Goal: Find specific page/section: Find specific page/section

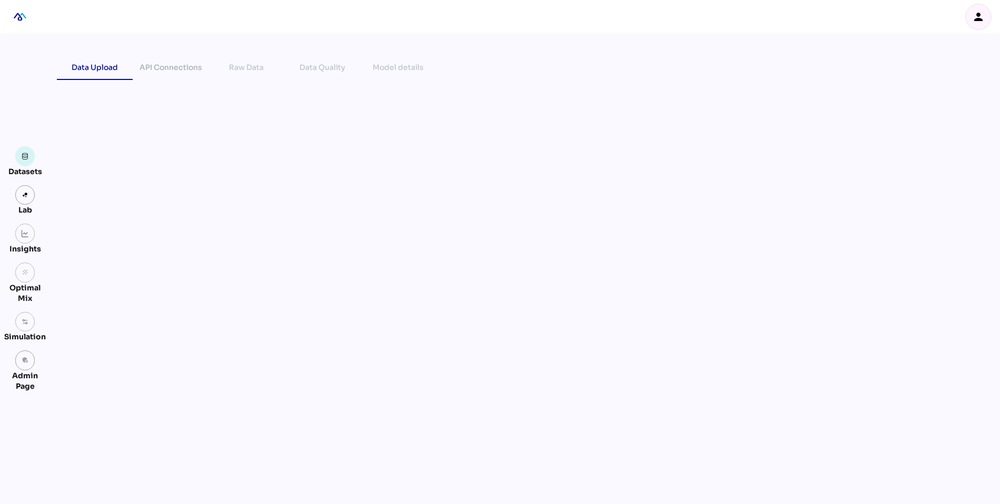
click at [984, 15] on icon "person" at bounding box center [978, 17] width 13 height 13
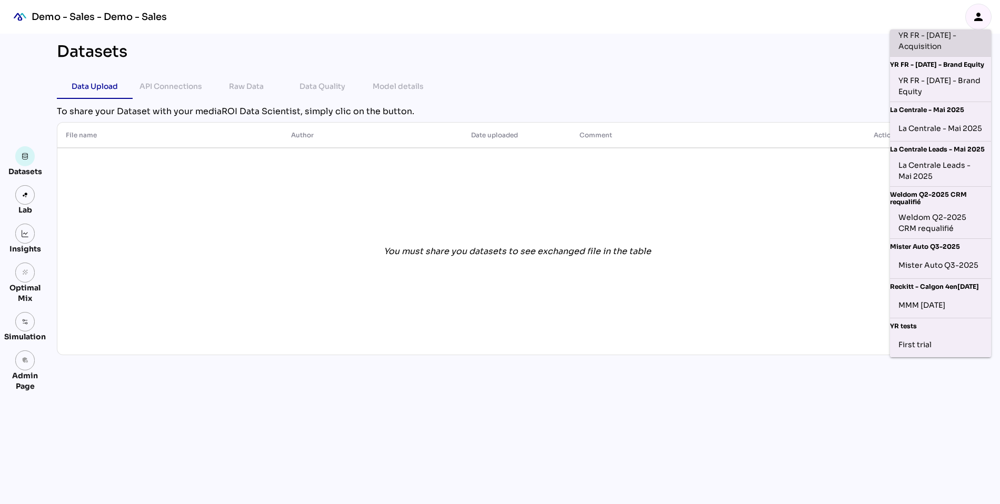
scroll to position [227, 0]
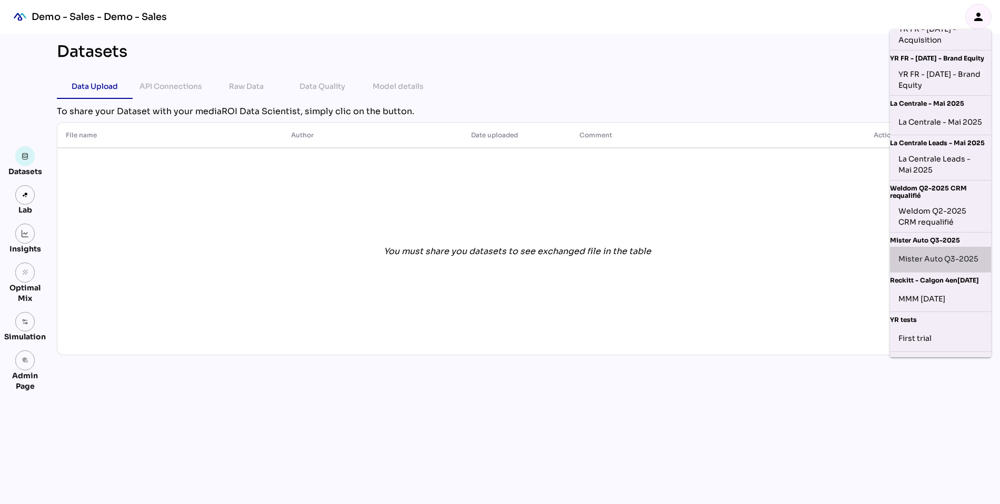
click at [939, 268] on div "Mister Auto Q3-2025" at bounding box center [941, 259] width 84 height 17
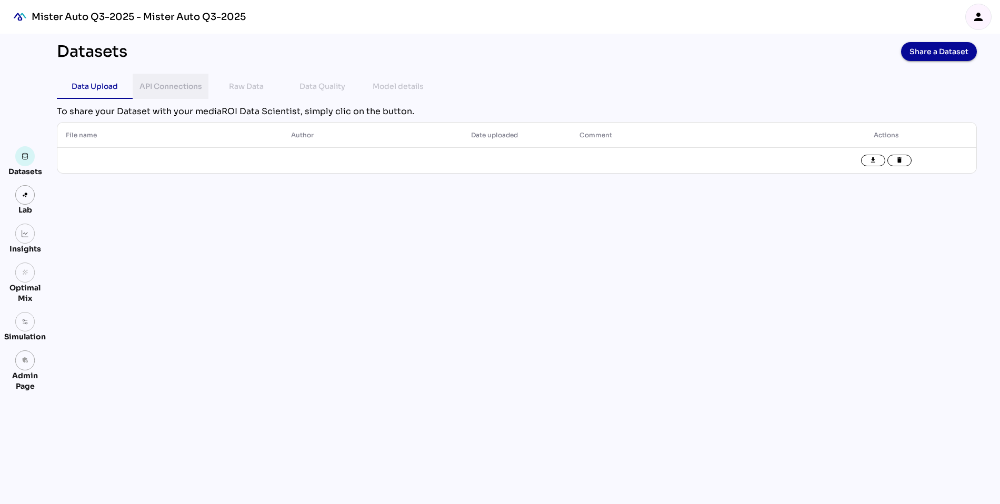
click at [169, 86] on div "API Connections" at bounding box center [170, 86] width 63 height 13
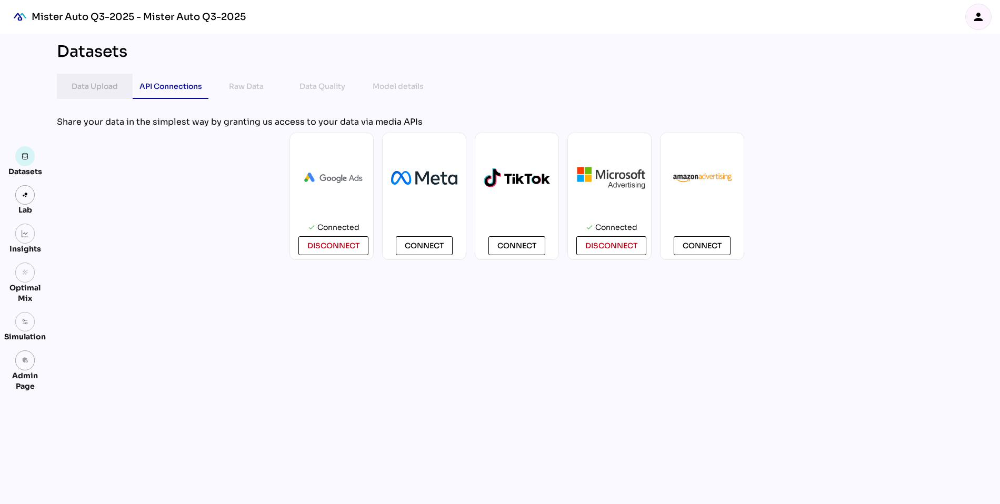
click at [106, 92] on div "Data Upload" at bounding box center [95, 86] width 46 height 13
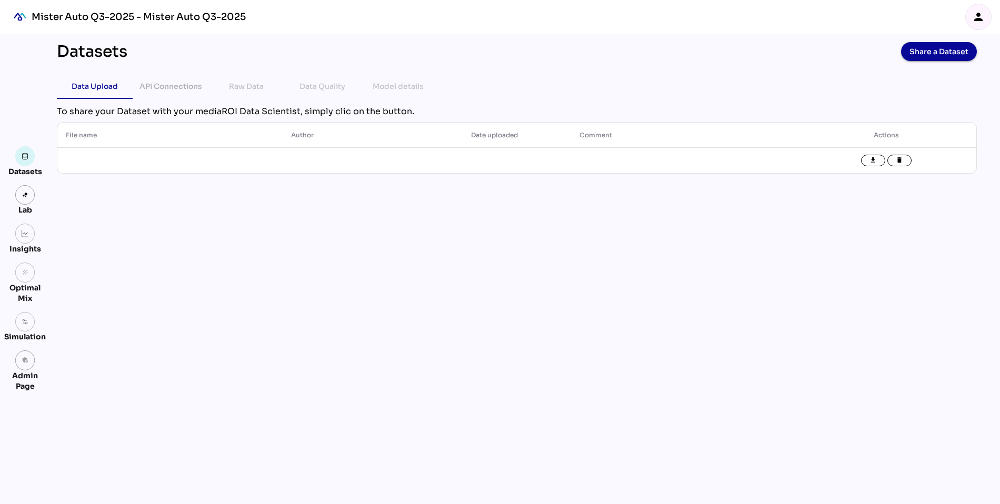
click at [983, 23] on icon "person" at bounding box center [978, 17] width 13 height 13
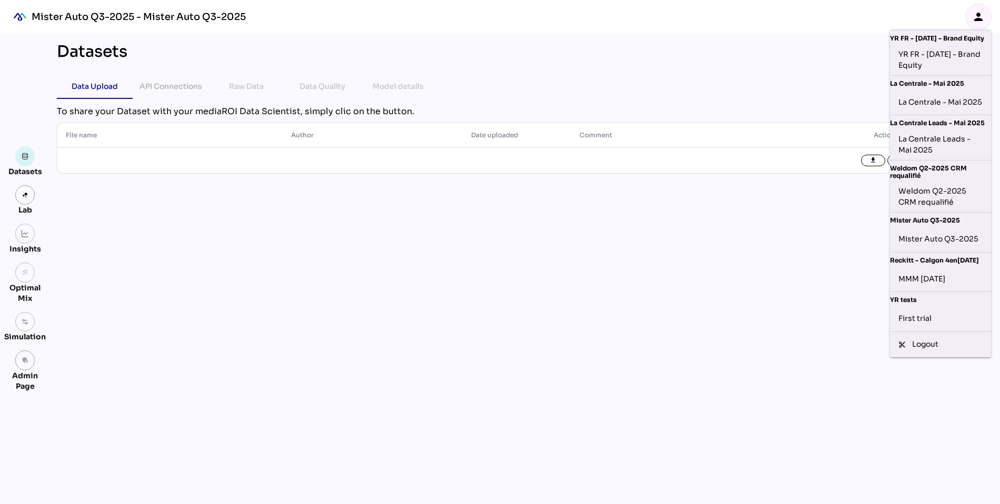
scroll to position [262, 0]
click at [917, 314] on div "First trial" at bounding box center [941, 319] width 84 height 17
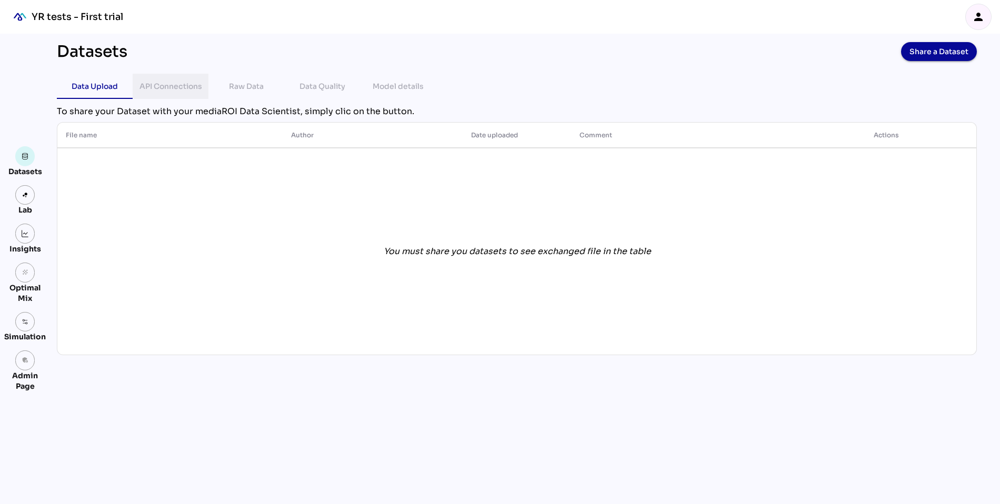
click at [161, 84] on div "API Connections" at bounding box center [170, 86] width 63 height 13
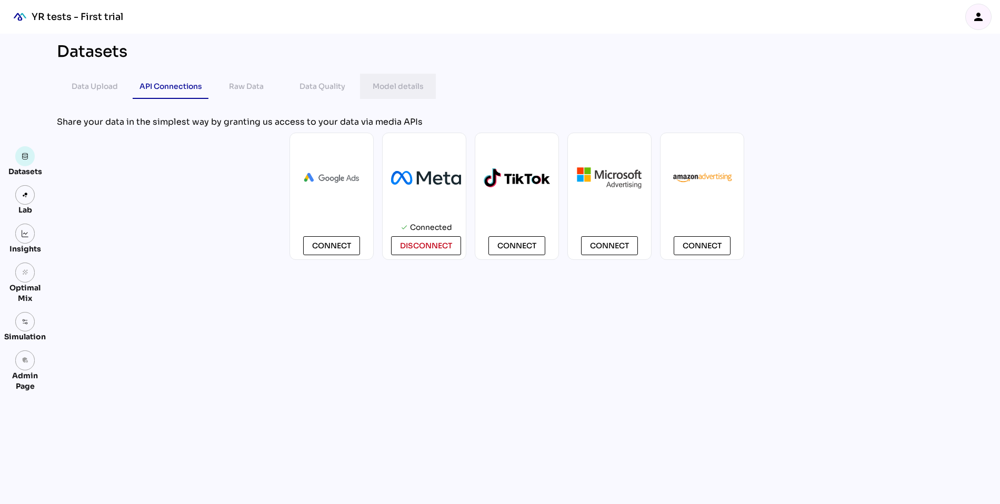
click at [416, 87] on div "Model details" at bounding box center [398, 86] width 51 height 13
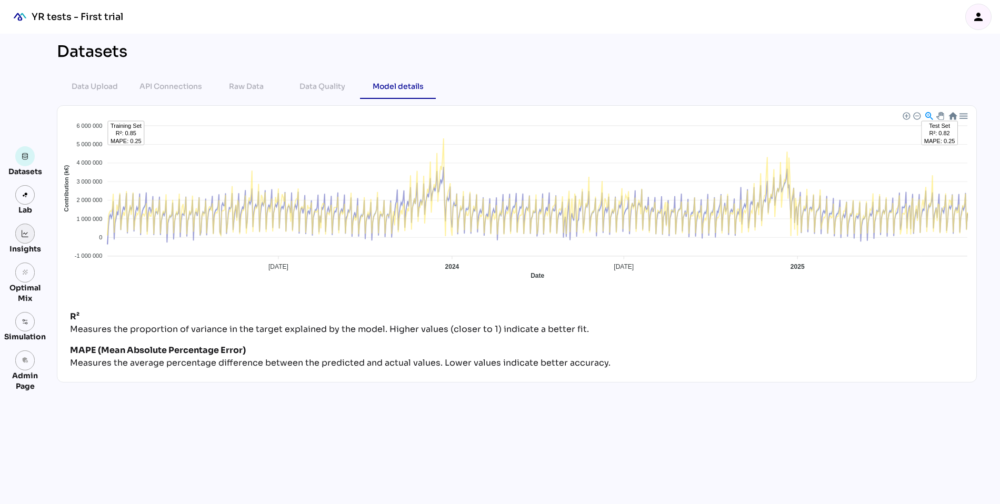
click at [23, 236] on img at bounding box center [25, 233] width 7 height 7
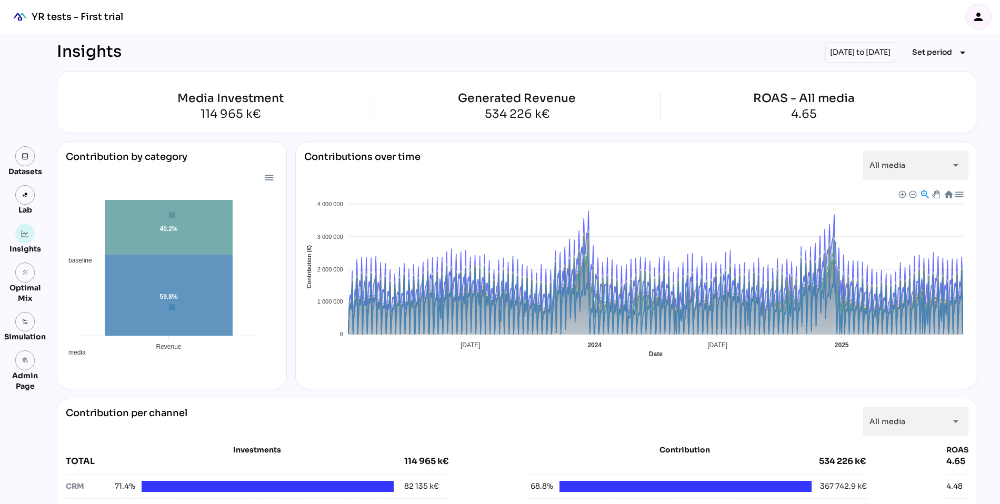
click at [979, 22] on icon "person" at bounding box center [978, 17] width 13 height 13
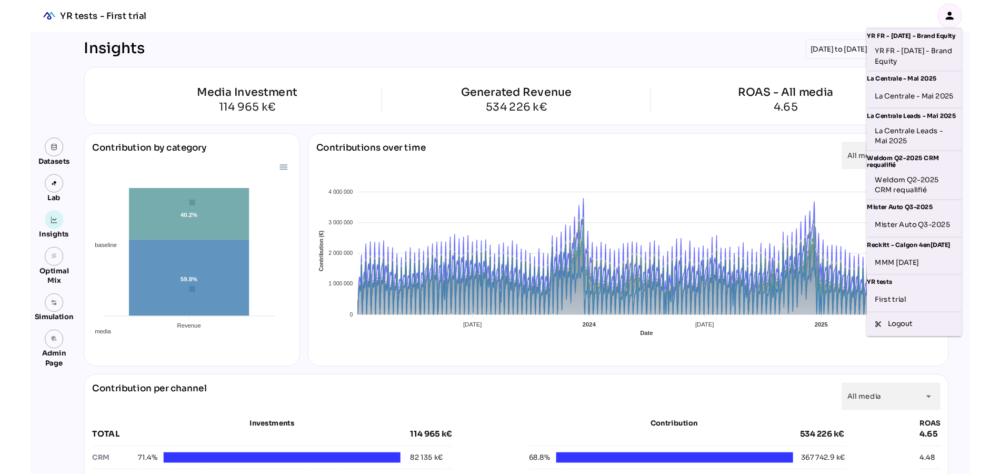
scroll to position [262, 0]
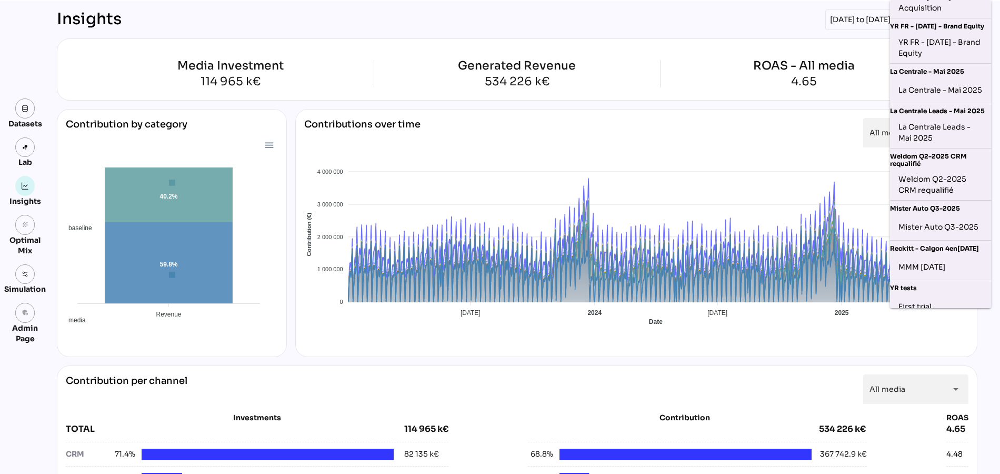
scroll to position [227, 0]
